Goal: Task Accomplishment & Management: Complete application form

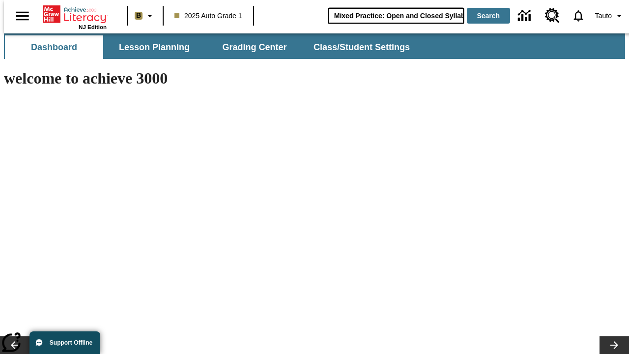
scroll to position [0, 14]
type input "Mixed Practice: Open and Closed Syllables"
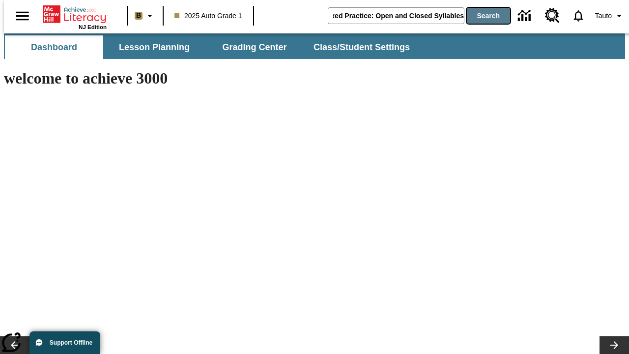
click at [482, 16] on button "Search" at bounding box center [488, 16] width 43 height 16
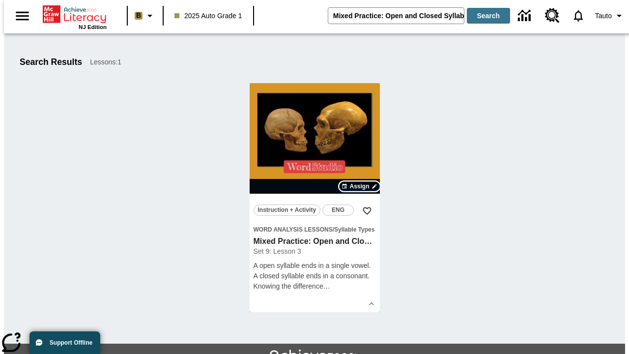
click at [360, 186] on span "Assign" at bounding box center [359, 186] width 20 height 9
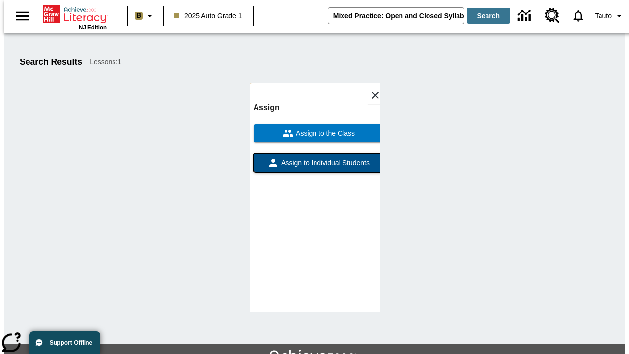
click at [314, 158] on span "Assign to Individual Students" at bounding box center [324, 163] width 90 height 10
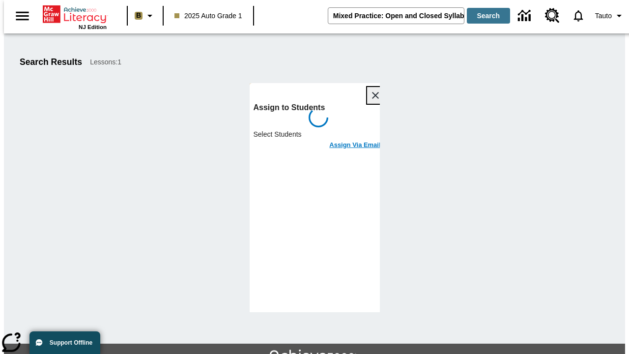
scroll to position [54, 0]
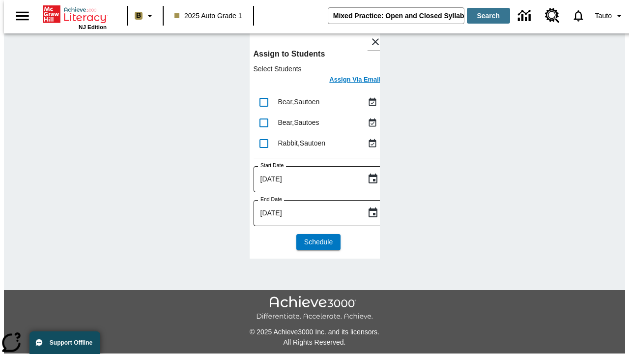
click at [263, 102] on input "lesson details" at bounding box center [263, 102] width 21 height 21
checkbox input "true"
click at [263, 122] on input "lesson details" at bounding box center [263, 122] width 21 height 21
checkbox input "true"
click at [263, 143] on input "lesson details" at bounding box center [263, 143] width 21 height 21
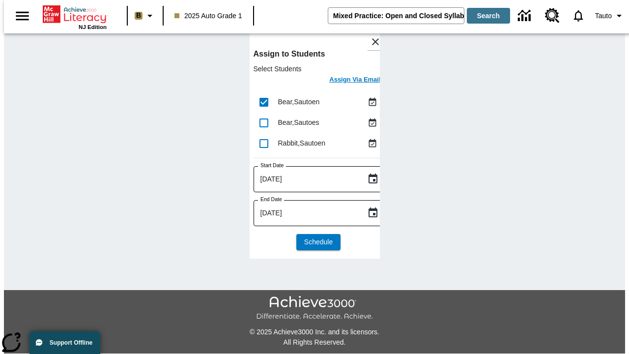
checkbox input "true"
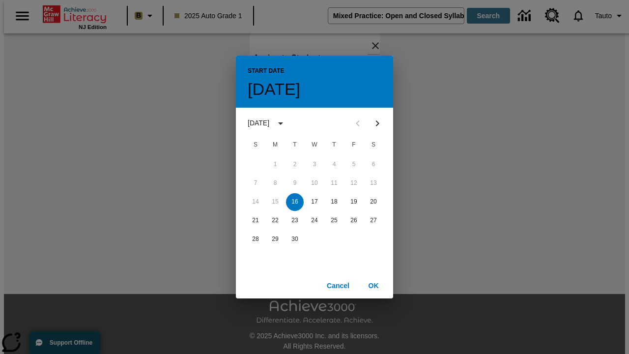
click at [295, 201] on button "16" at bounding box center [295, 202] width 18 height 18
click at [373, 285] on button "OK" at bounding box center [373, 286] width 31 height 18
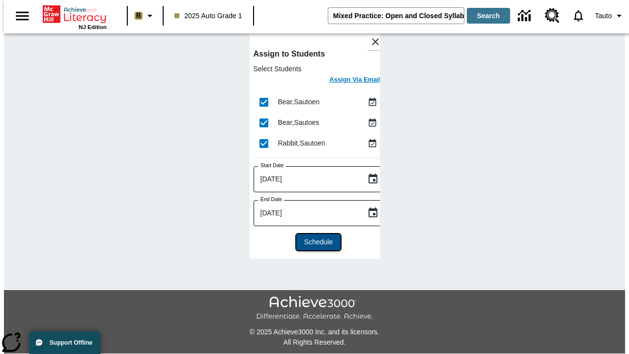
click at [314, 242] on span "Schedule" at bounding box center [318, 242] width 28 height 10
